Goal: Task Accomplishment & Management: Use online tool/utility

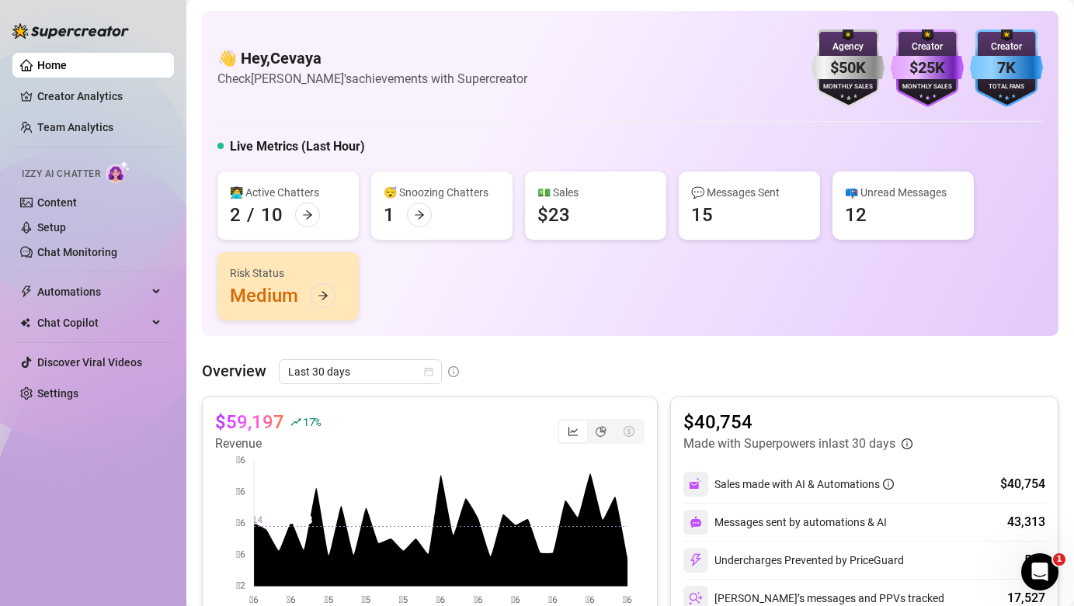
scroll to position [133, 0]
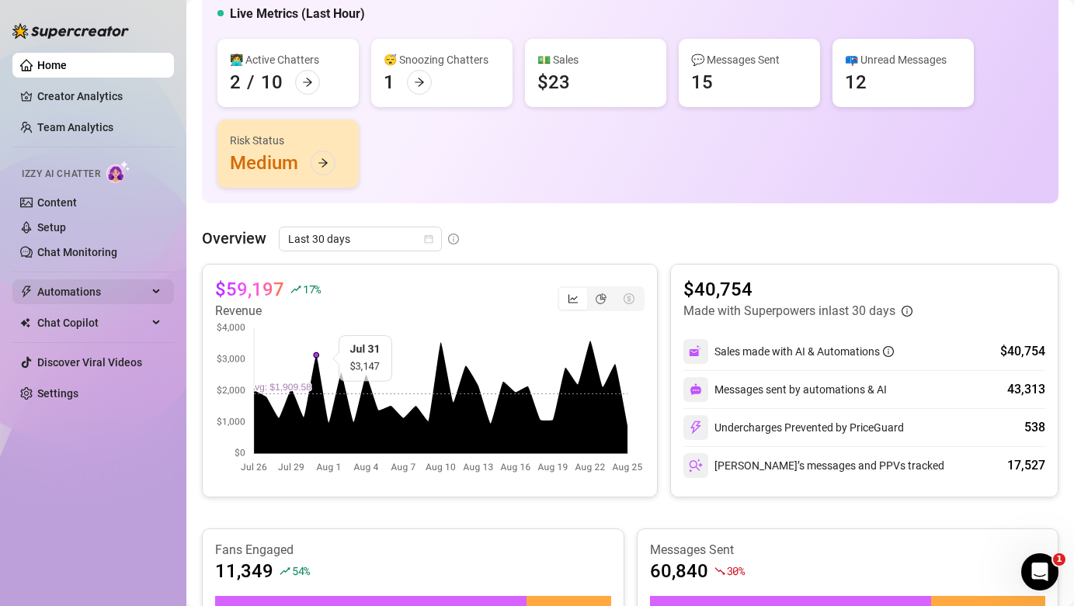
click at [65, 286] on span "Automations" at bounding box center [92, 291] width 110 height 25
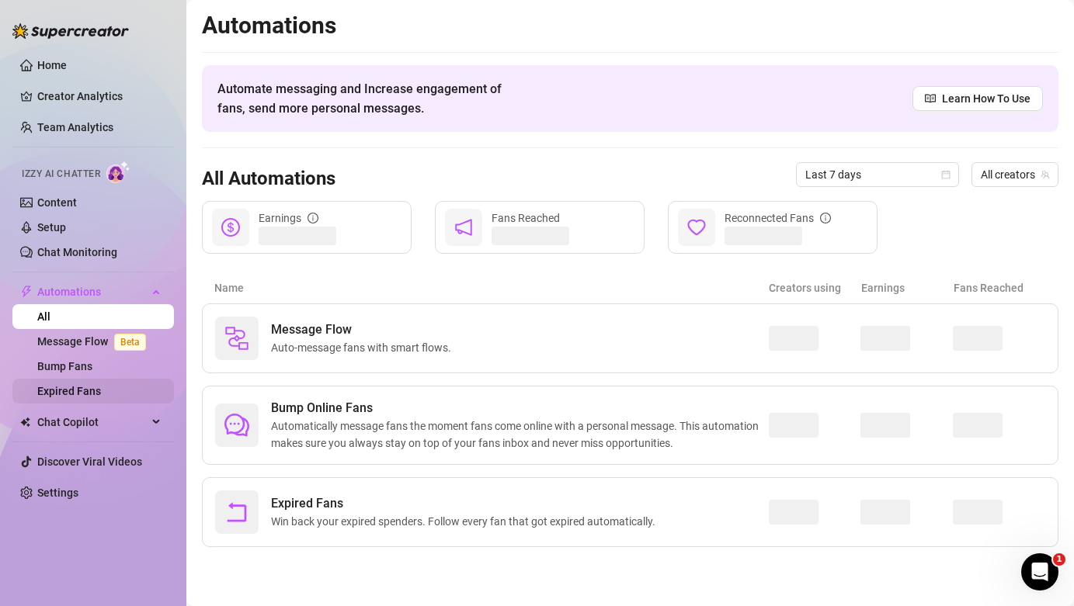
click at [87, 390] on link "Expired Fans" at bounding box center [69, 391] width 64 height 12
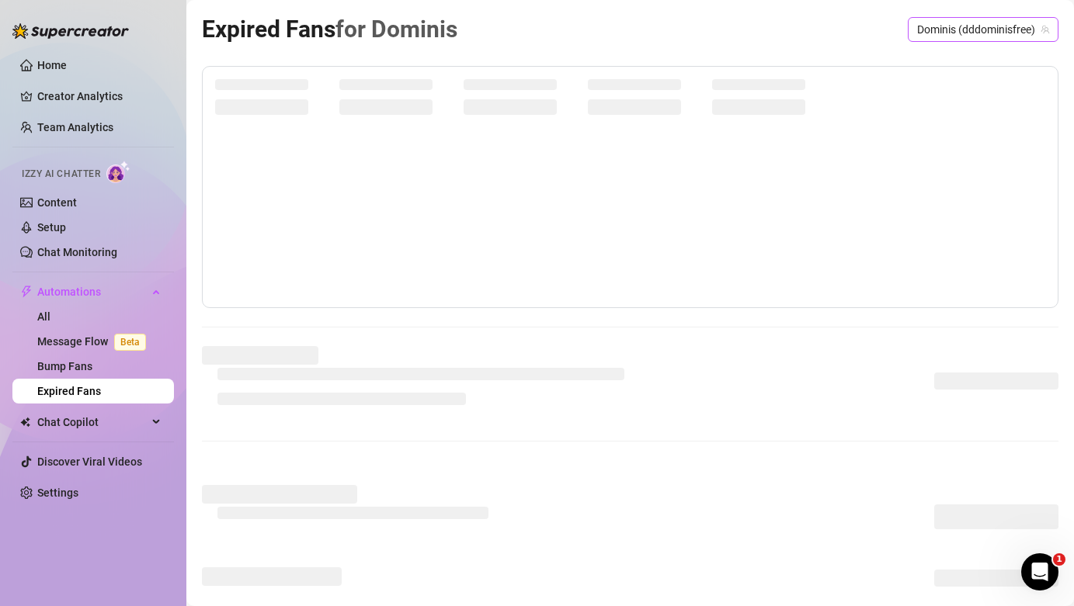
click at [929, 24] on span "Dominis (dddominisfree)" at bounding box center [983, 29] width 132 height 23
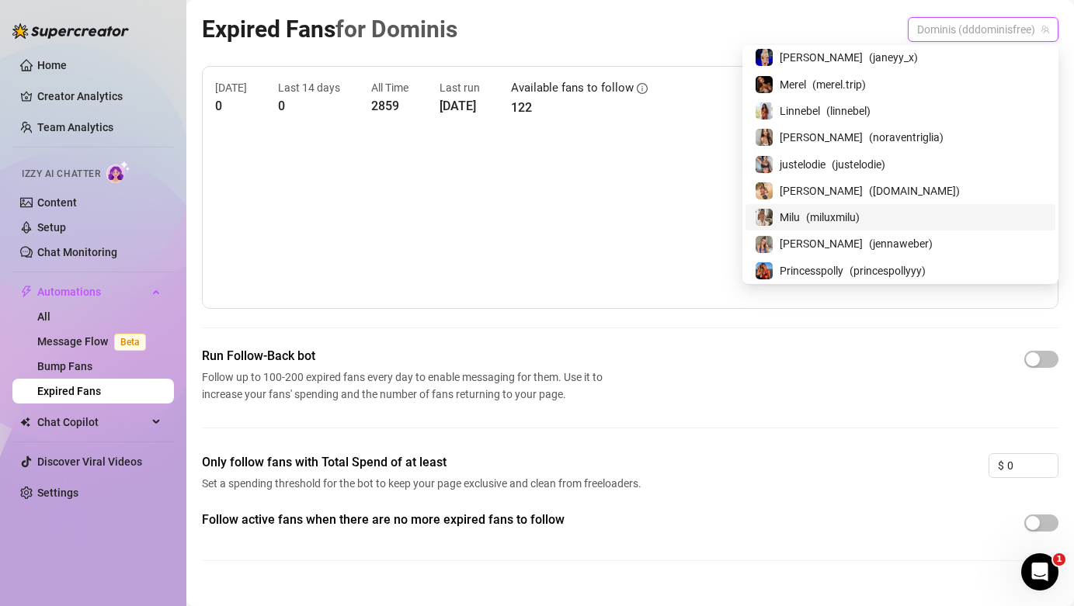
scroll to position [106, 0]
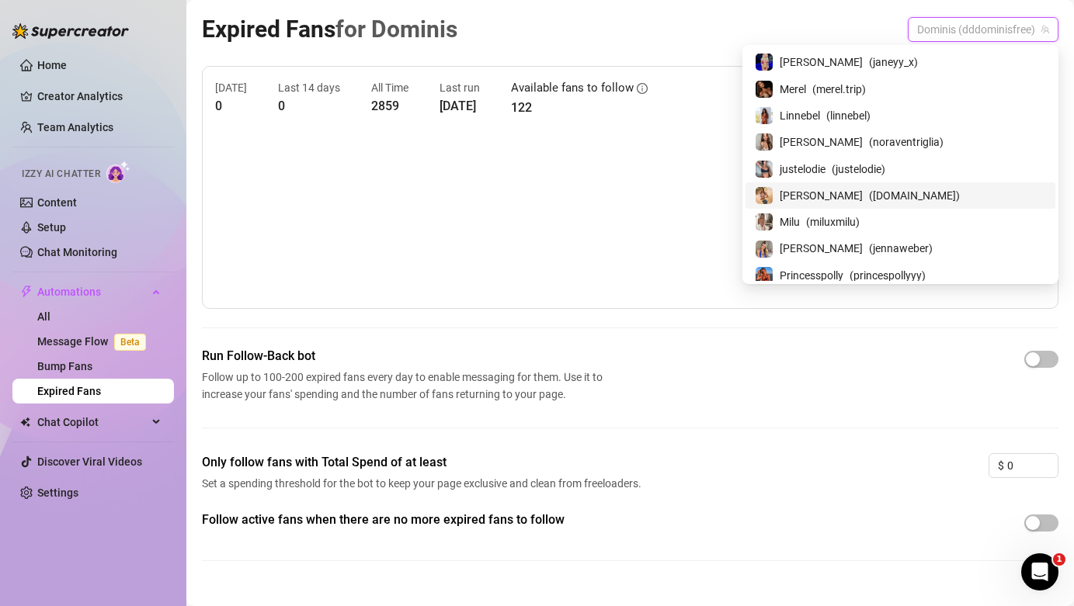
click at [862, 193] on span "Marie" at bounding box center [820, 195] width 83 height 17
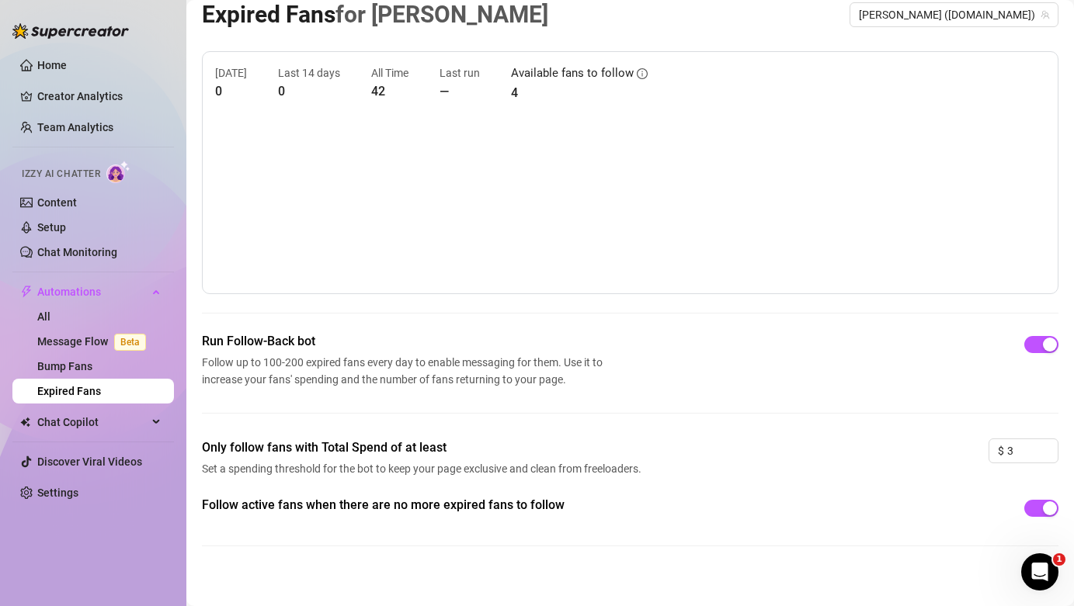
scroll to position [16, 0]
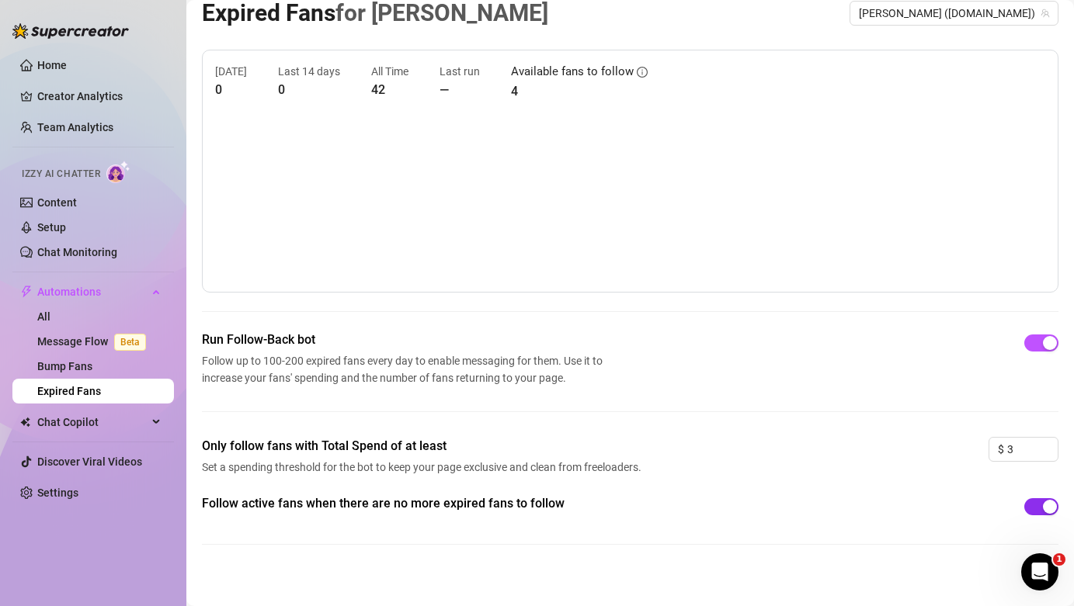
click at [1040, 506] on button "button" at bounding box center [1041, 506] width 34 height 17
click at [49, 64] on link "Home" at bounding box center [52, 65] width 30 height 12
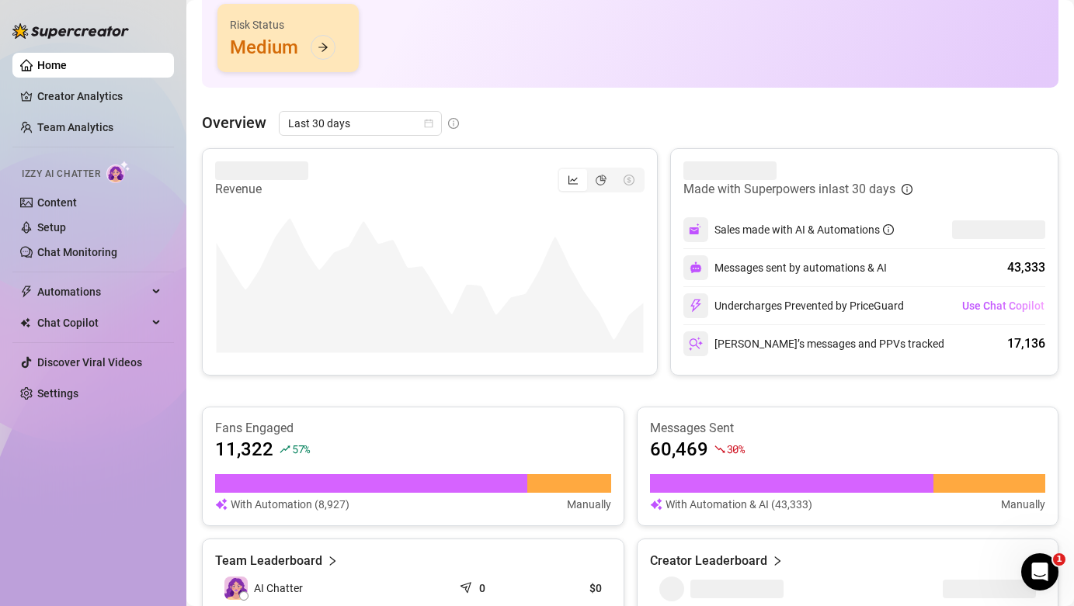
scroll to position [219, 0]
